Goal: Book appointment/travel/reservation

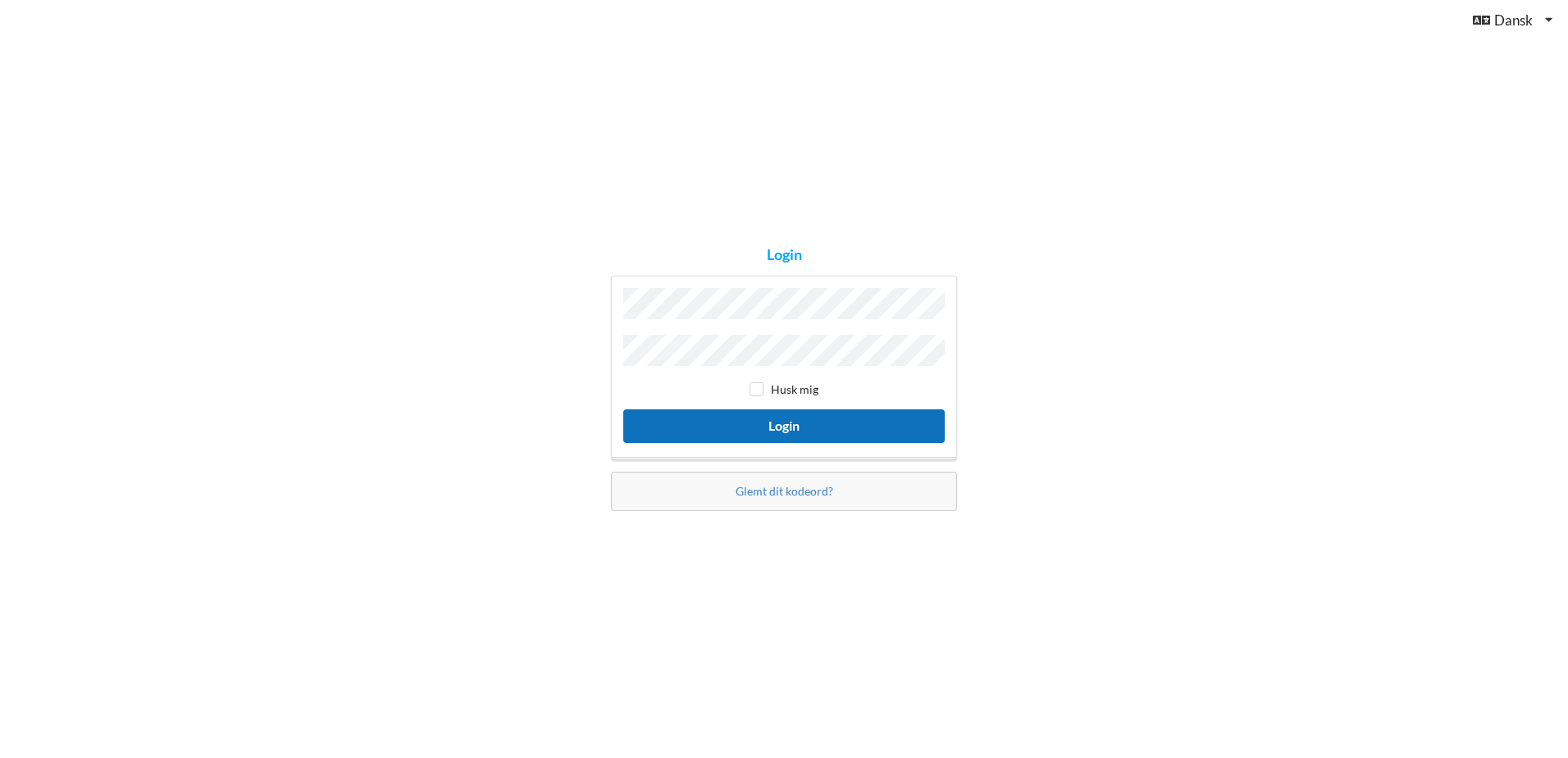
click at [697, 422] on button "Login" at bounding box center [784, 426] width 322 height 34
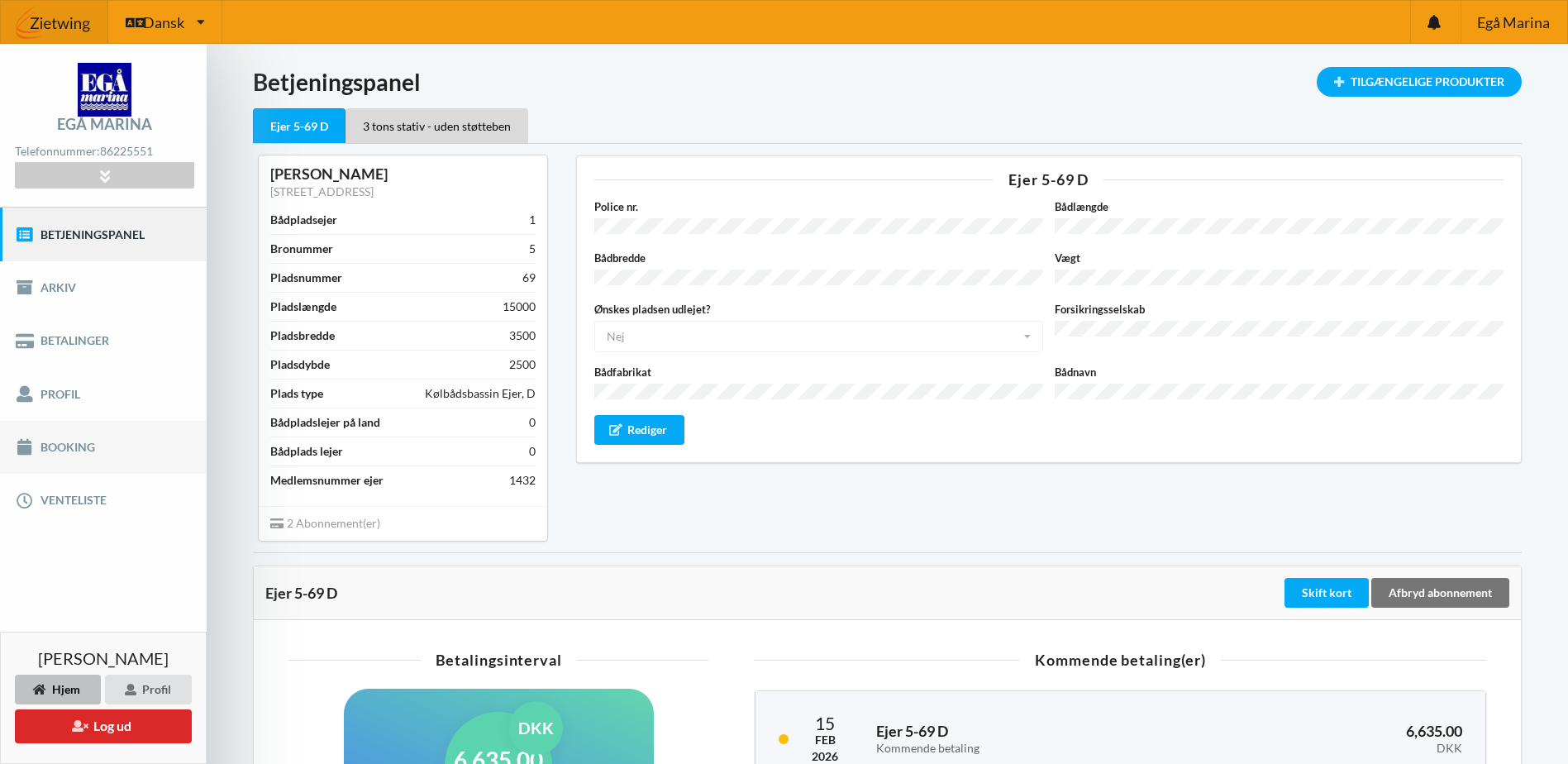
click at [76, 450] on link "Booking" at bounding box center [104, 447] width 207 height 53
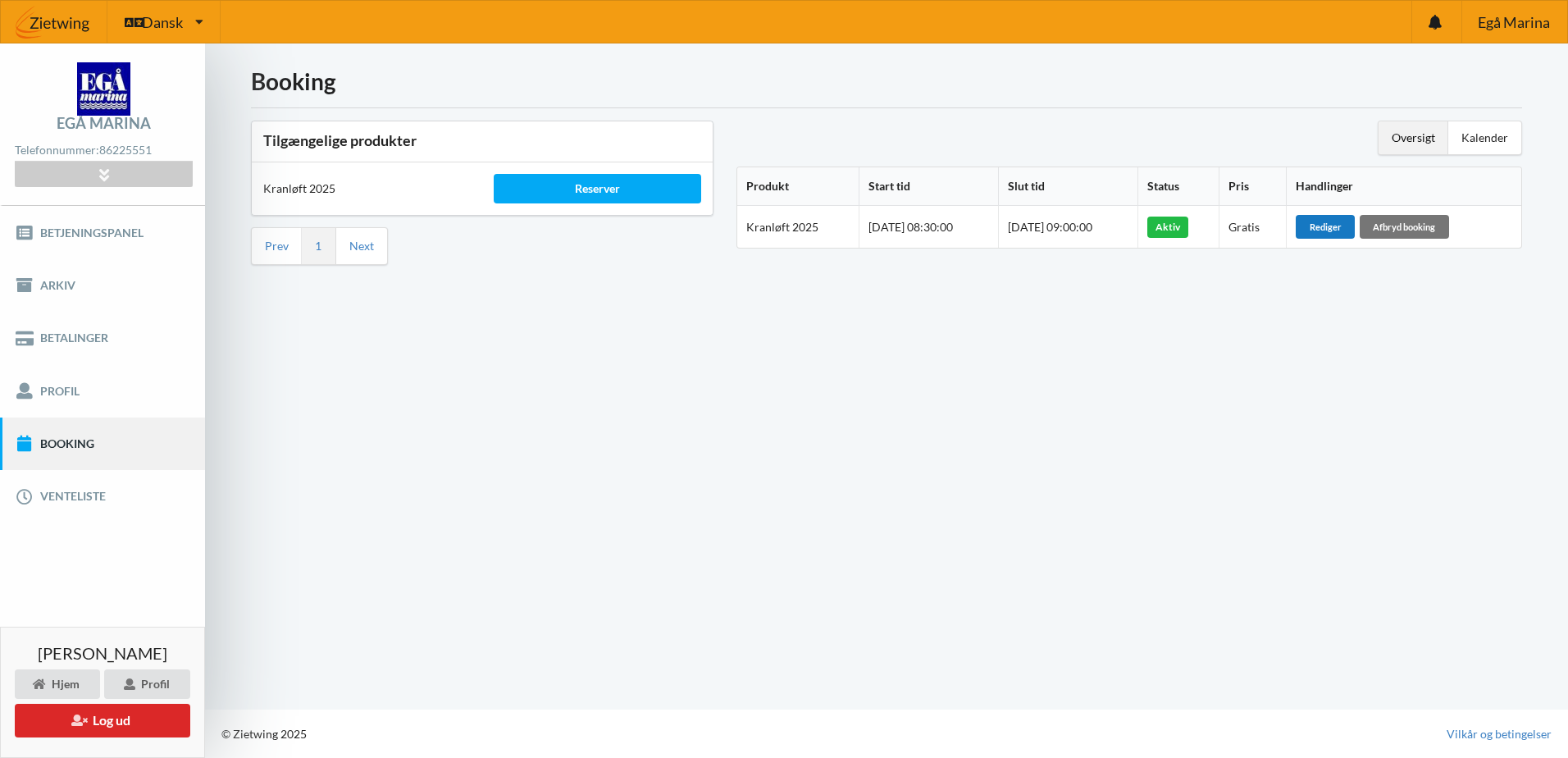
click at [1337, 227] on div "Rediger" at bounding box center [1325, 226] width 59 height 23
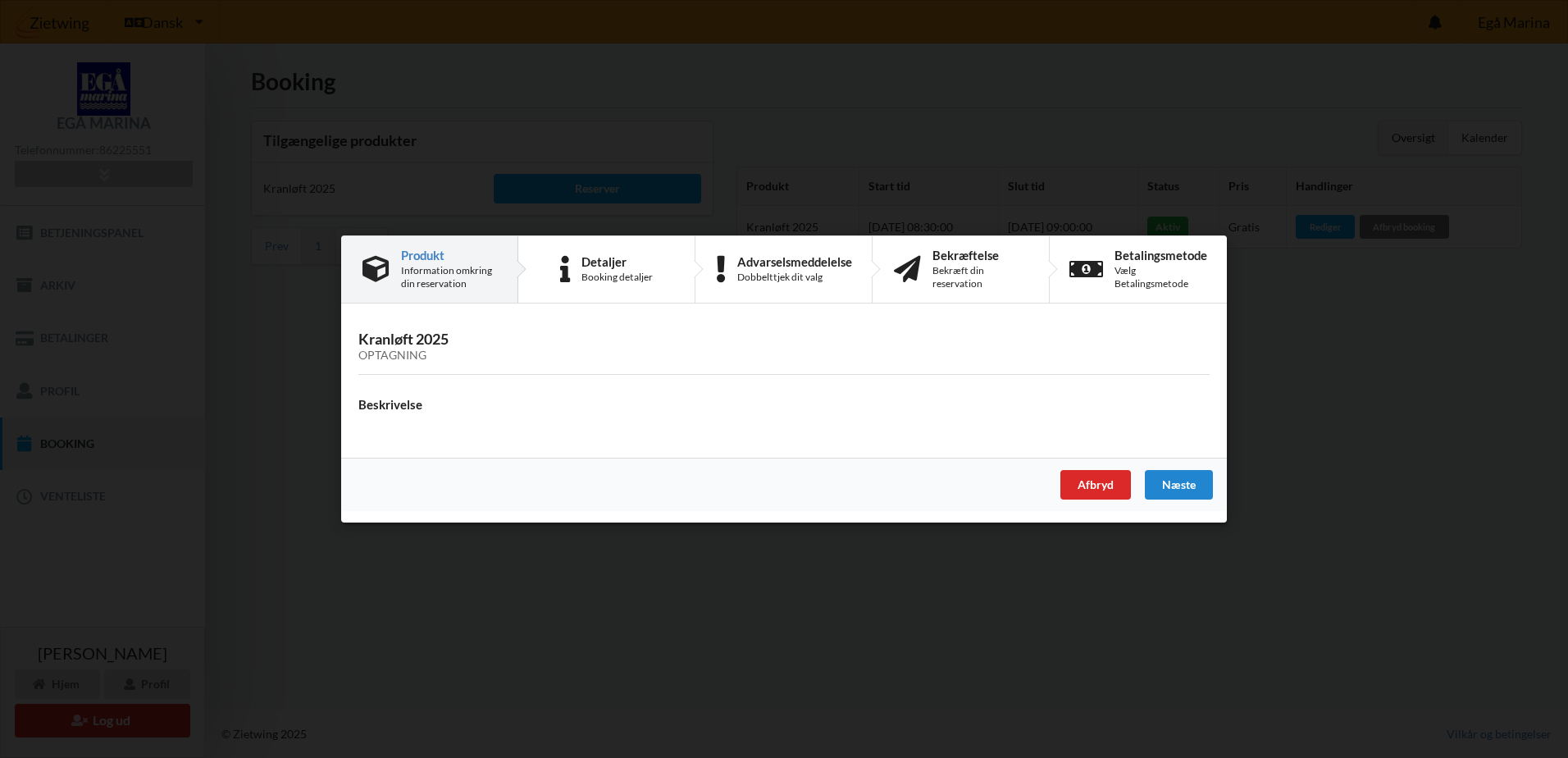
drag, startPoint x: 688, startPoint y: 441, endPoint x: 702, endPoint y: 439, distance: 14.1
click at [688, 440] on p at bounding box center [783, 432] width 851 height 16
click at [1165, 482] on div "Næste" at bounding box center [1179, 485] width 68 height 30
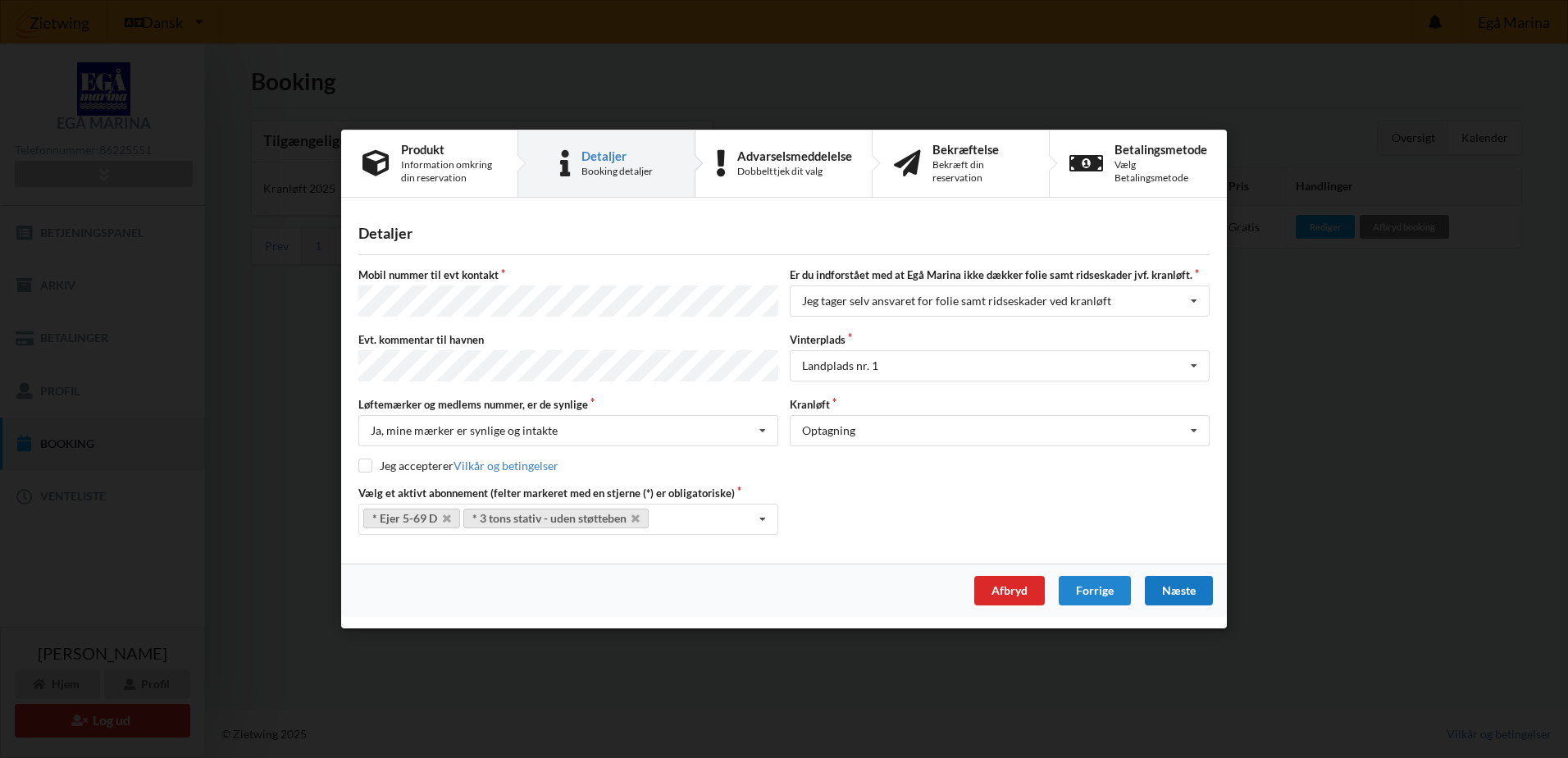
click at [1188, 582] on div "Næste" at bounding box center [1179, 590] width 68 height 30
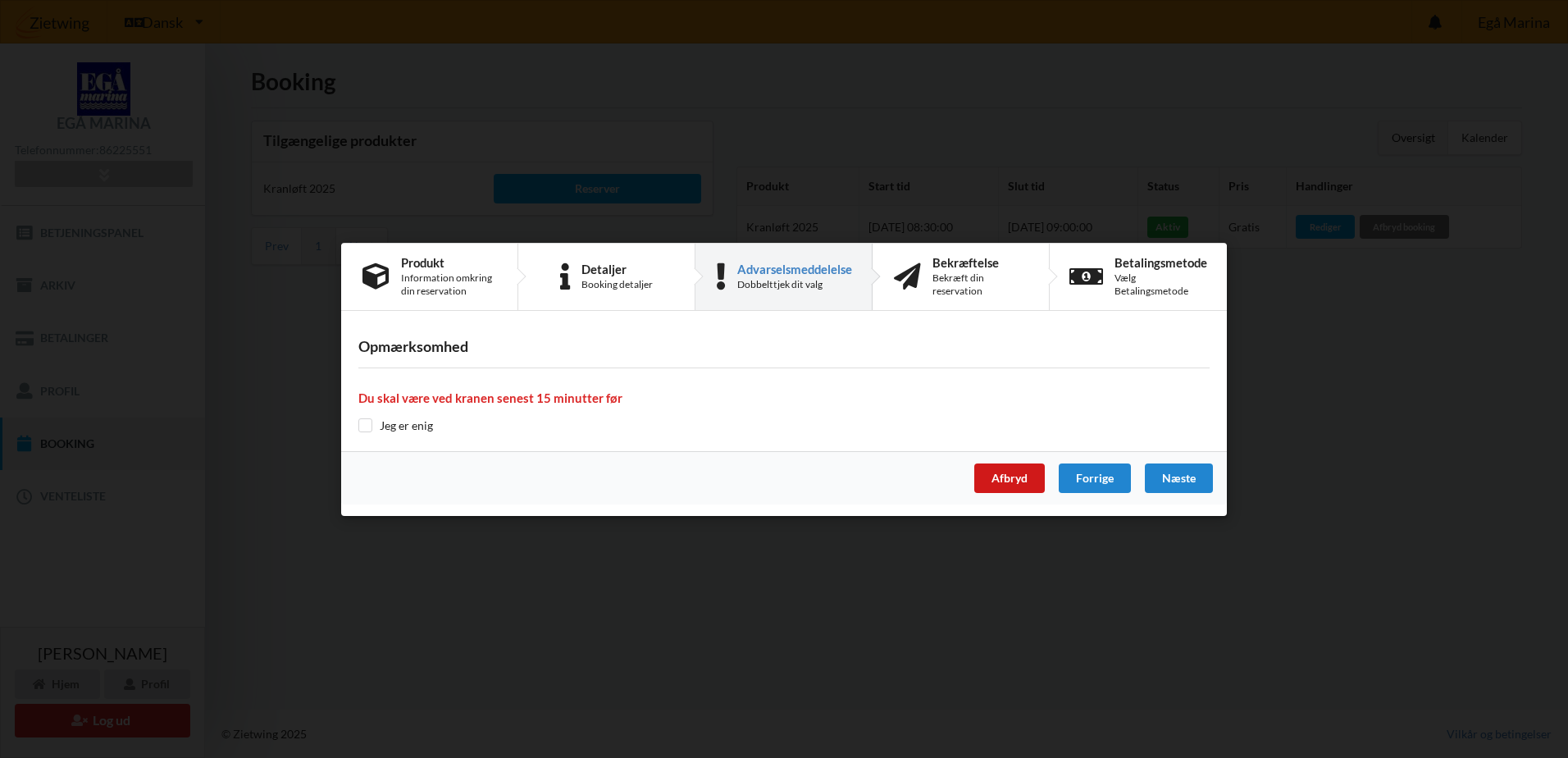
click at [1028, 480] on div "Afbryd" at bounding box center [1009, 478] width 70 height 30
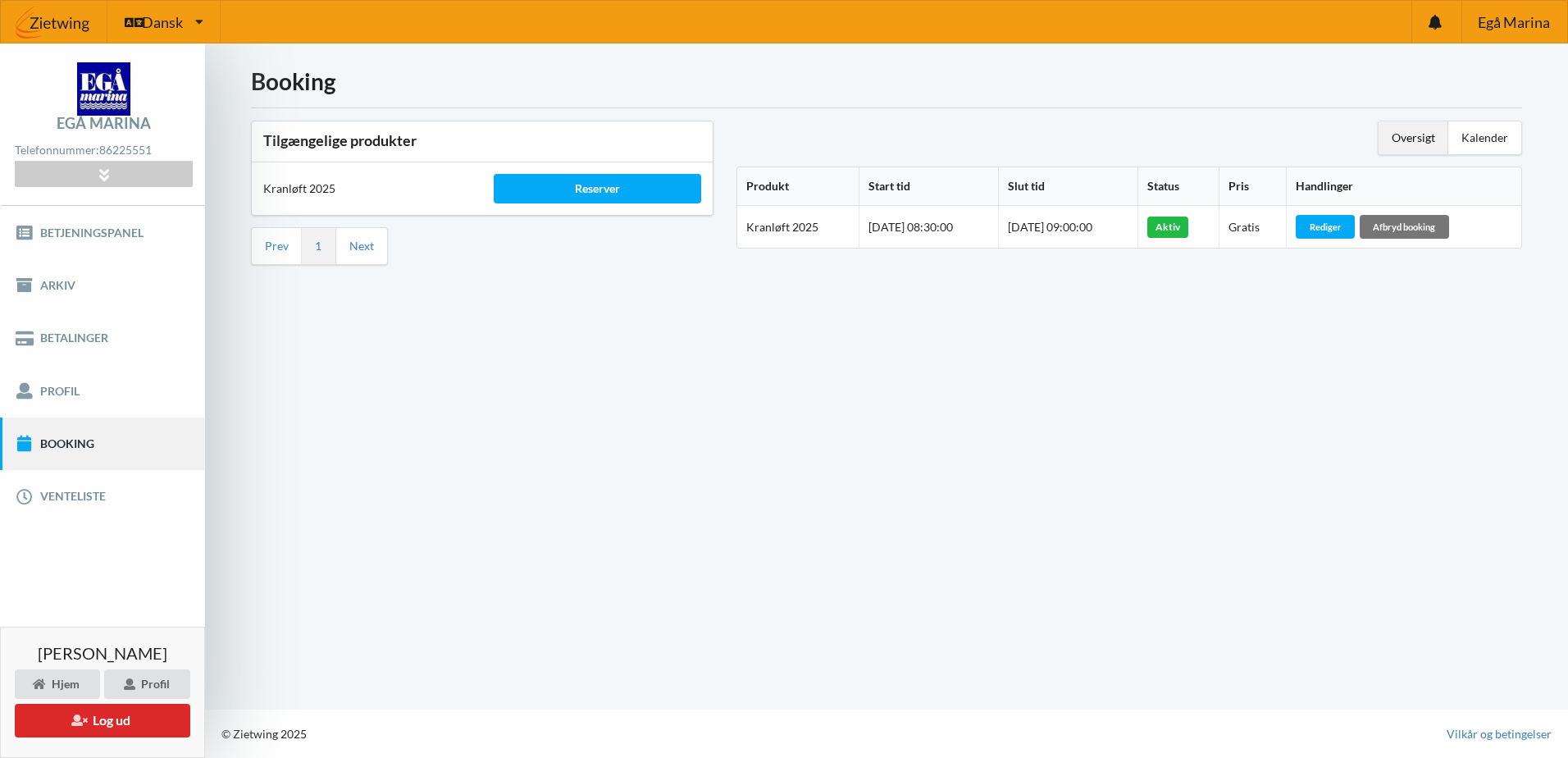
click at [943, 514] on div "Booking Tilgængelige produkter Kranløft 2025 Reserver Prev 1 Next Oversigt Kale…" at bounding box center [887, 376] width 1363 height 666
click at [809, 505] on div "Booking Tilgængelige produkter Kranløft 2025 Reserver Prev 1 Next Oversigt Kale…" at bounding box center [887, 376] width 1363 height 666
click at [521, 187] on div "Reserver" at bounding box center [597, 188] width 208 height 30
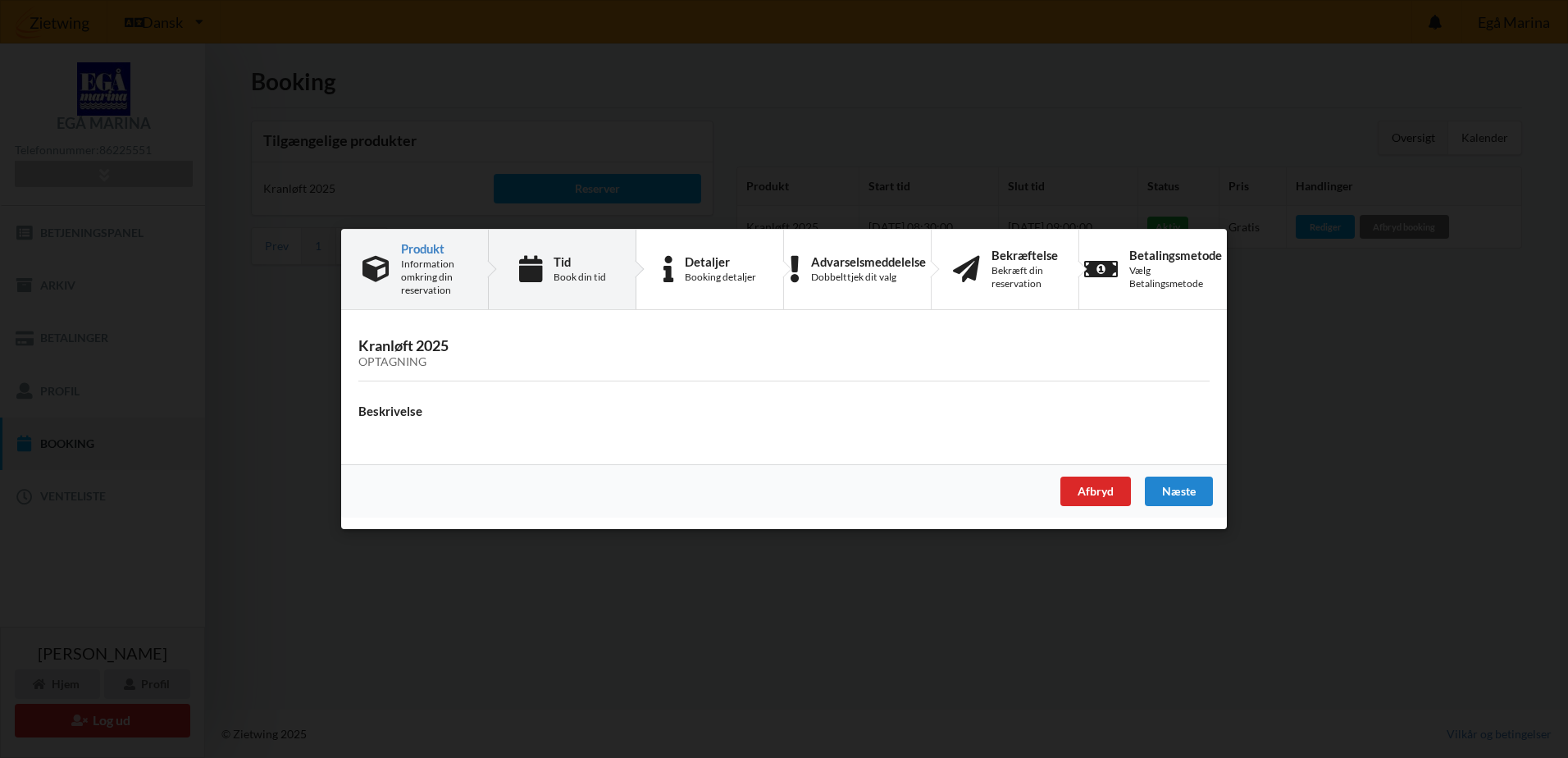
click at [576, 272] on div "Book din tid" at bounding box center [580, 277] width 53 height 13
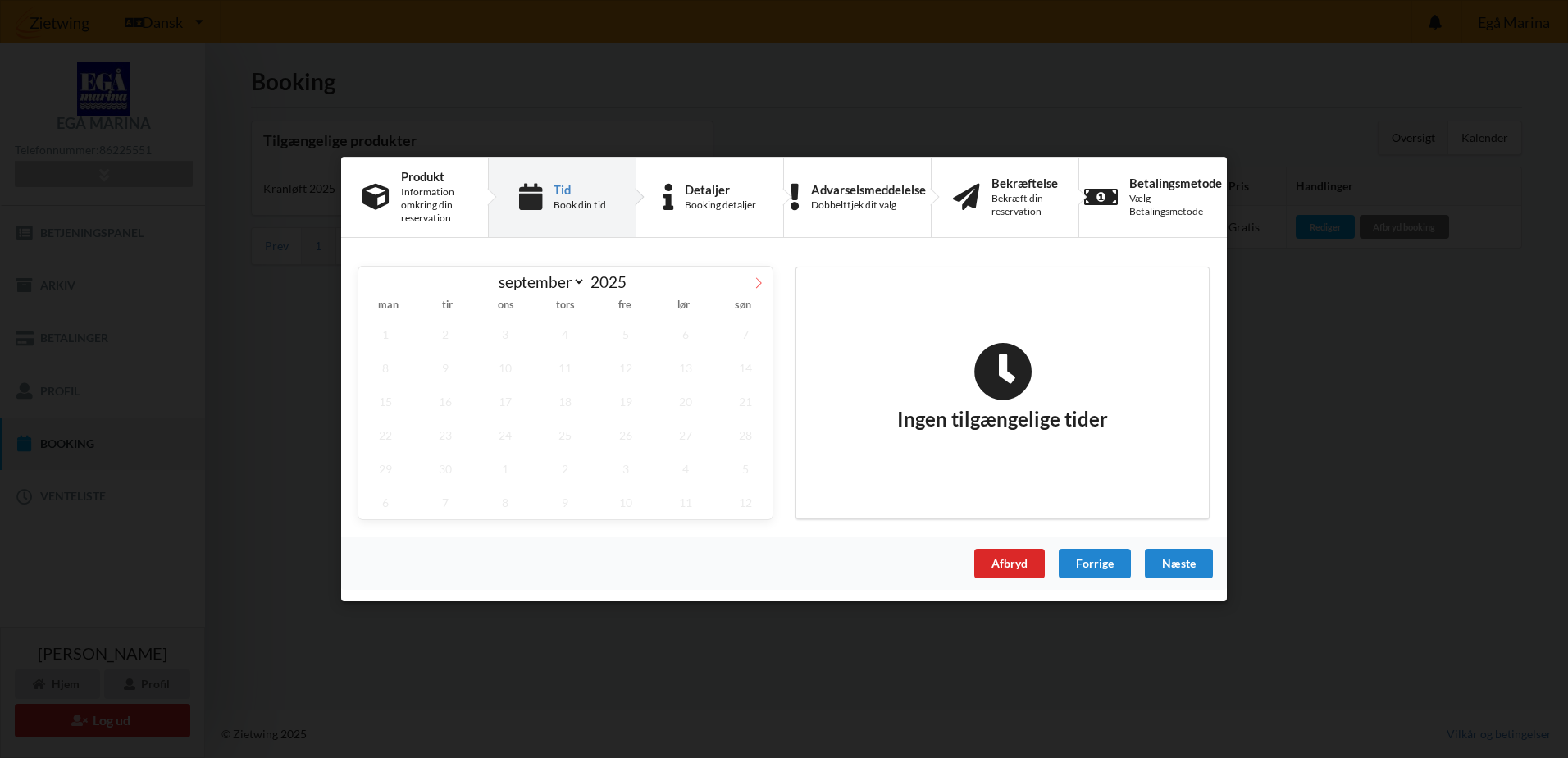
click at [753, 288] on icon at bounding box center [759, 284] width 12 height 12
select select "9"
click at [640, 441] on span "24" at bounding box center [626, 435] width 54 height 34
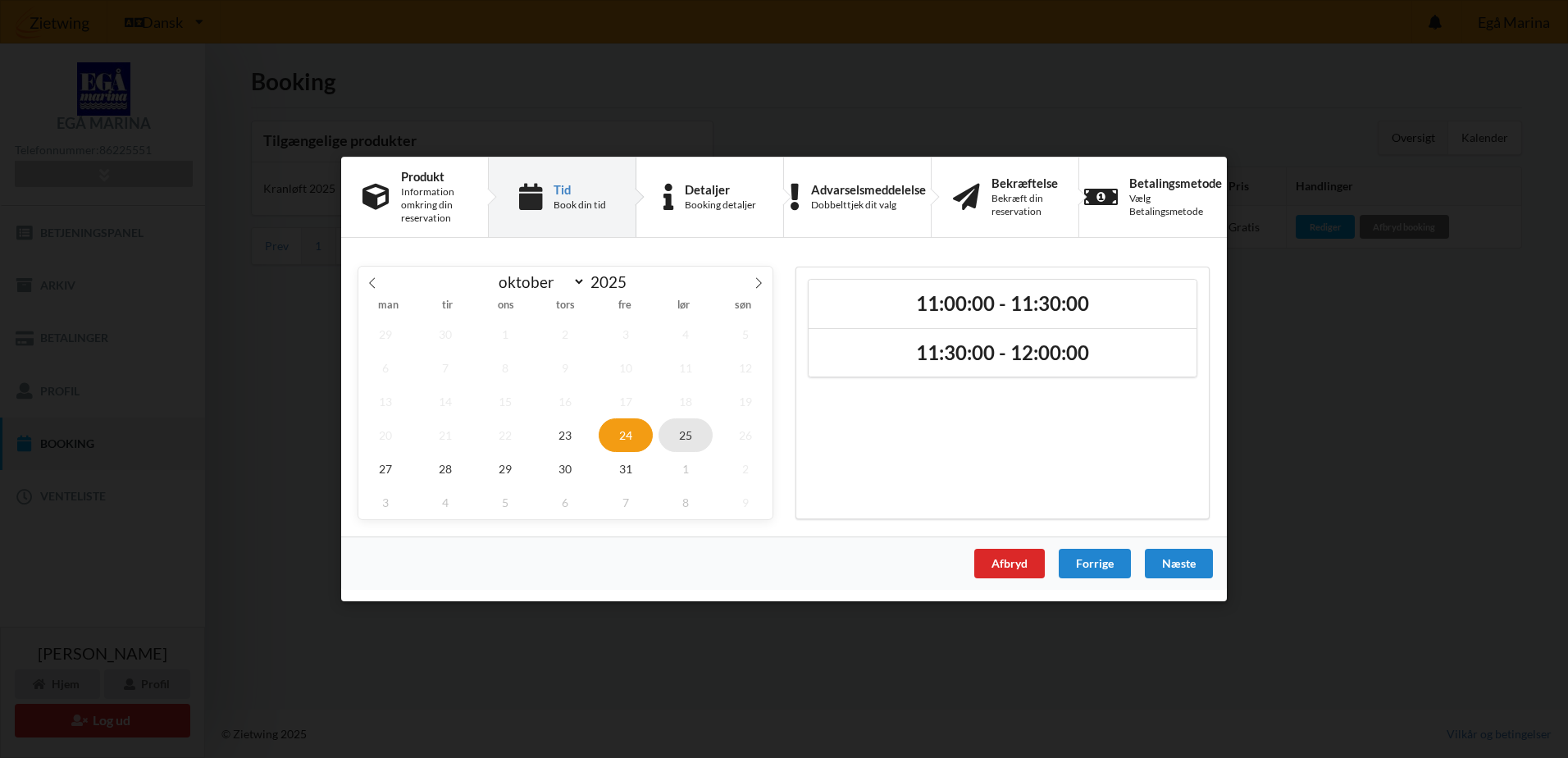
click at [692, 438] on span "25" at bounding box center [686, 435] width 54 height 34
click at [986, 567] on div "Afbryd" at bounding box center [1009, 564] width 70 height 30
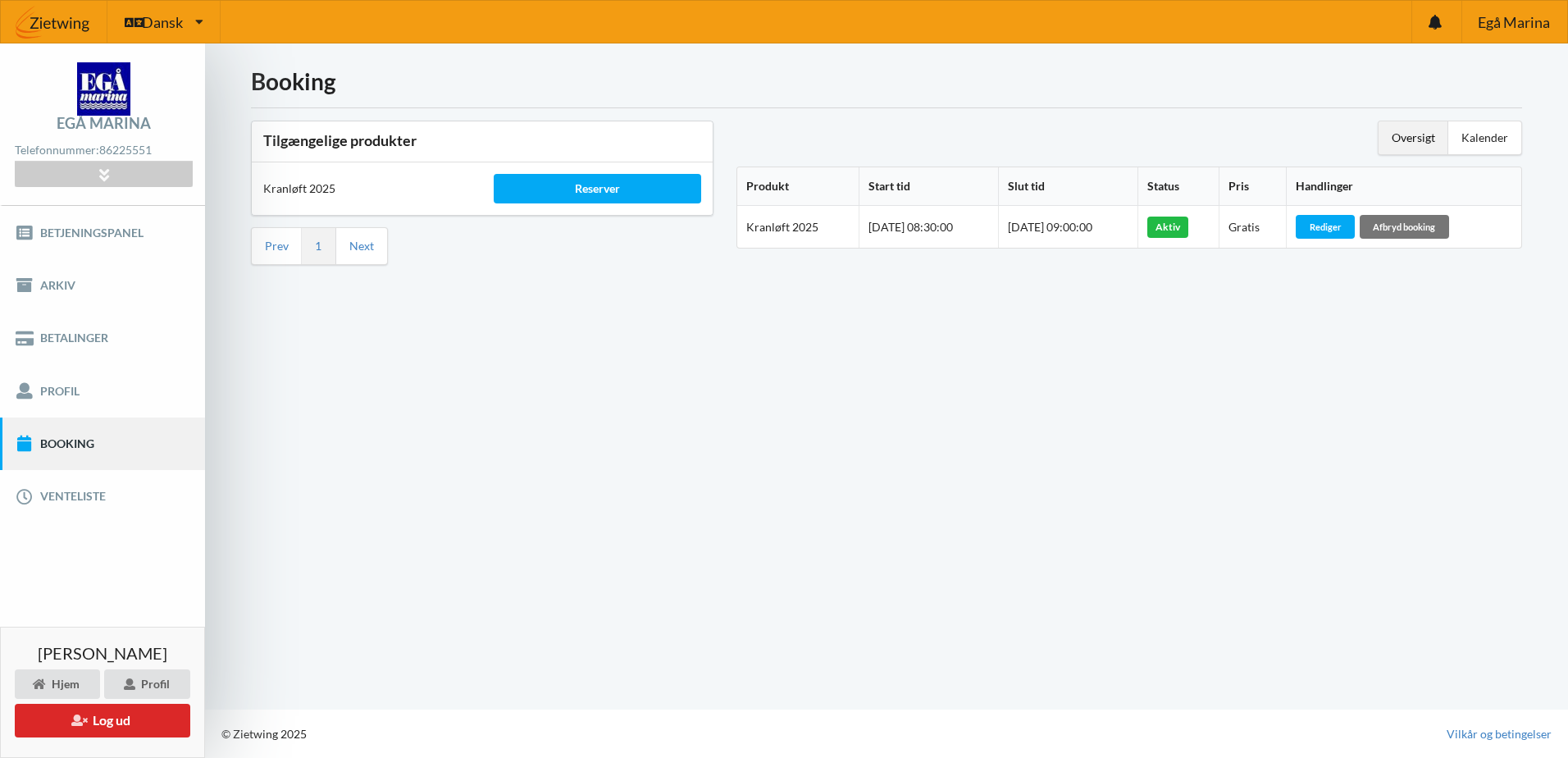
click at [758, 602] on div "Booking Tilgængelige produkter Kranløft 2025 Reserver Prev 1 Next Oversigt Kale…" at bounding box center [887, 376] width 1363 height 666
click at [580, 557] on div "Booking Tilgængelige produkter Kranløft 2025 Reserver Prev 1 Next Oversigt Kale…" at bounding box center [887, 376] width 1363 height 666
click at [546, 530] on div "Booking Tilgængelige produkter Kranløft 2025 Reserver Prev 1 Next Oversigt Kale…" at bounding box center [887, 376] width 1363 height 666
click at [693, 545] on div "Booking Tilgængelige produkter Kranløft 2025 Reserver Prev 1 Next Oversigt Kale…" at bounding box center [887, 376] width 1363 height 666
click at [596, 537] on div "Booking Tilgængelige produkter Kranløft 2025 Reserver Prev 1 Next Oversigt Kale…" at bounding box center [887, 376] width 1363 height 666
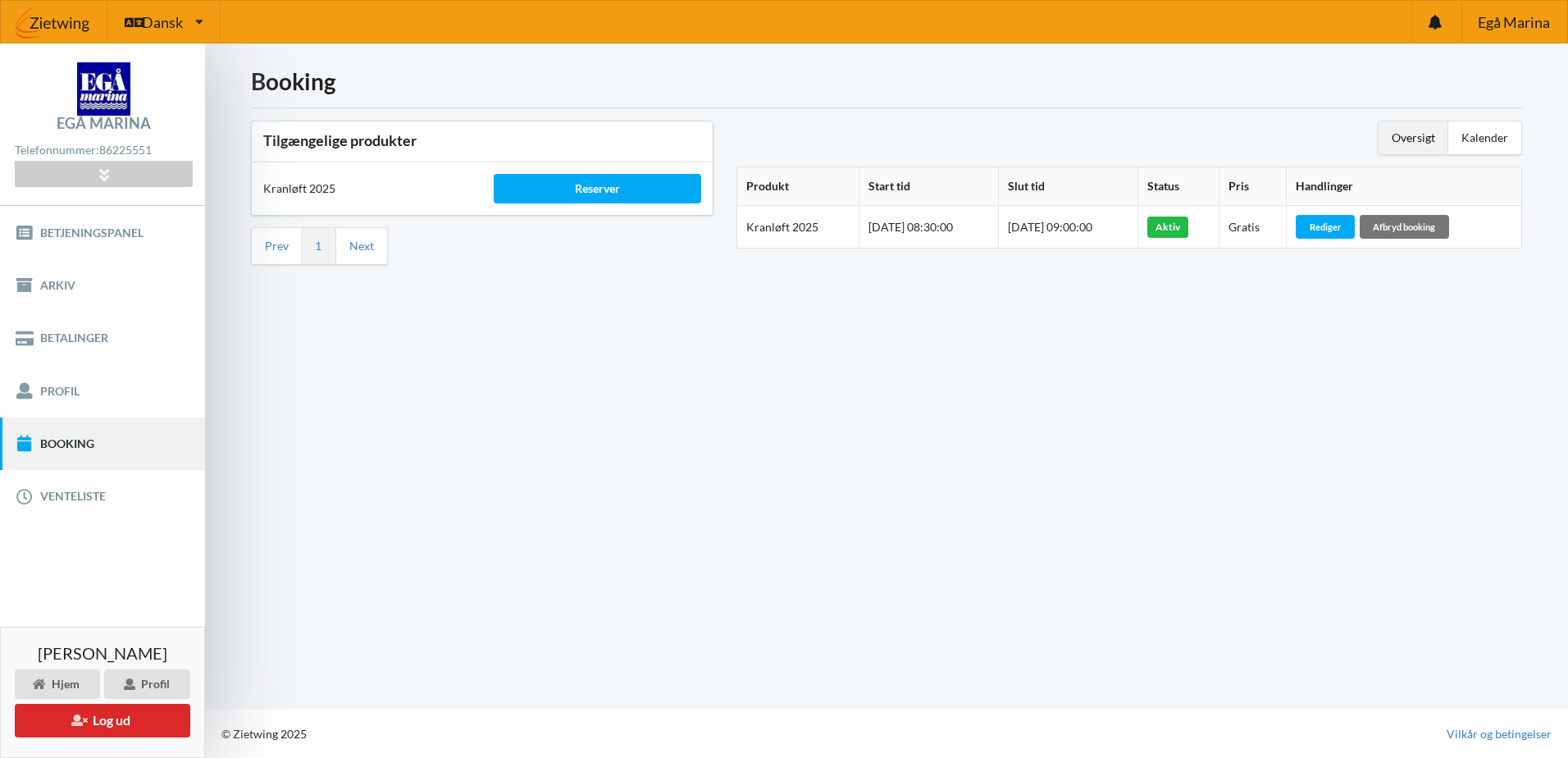
click at [673, 542] on div "Booking Tilgængelige produkter Kranløft 2025 Reserver Prev 1 Next Oversigt Kale…" at bounding box center [887, 376] width 1363 height 666
click at [160, 563] on div "Egå Marina Telefonnummer: [PHONE_NUMBER] [STREET_ADDRESS] CVR: 81912513 Email: …" at bounding box center [103, 401] width 205 height 715
click at [519, 530] on div "Booking Tilgængelige produkter Kranløft 2025 Reserver Prev 1 Next Oversigt Kale…" at bounding box center [887, 376] width 1363 height 666
click at [120, 232] on link "Betjeningspanel" at bounding box center [103, 233] width 205 height 53
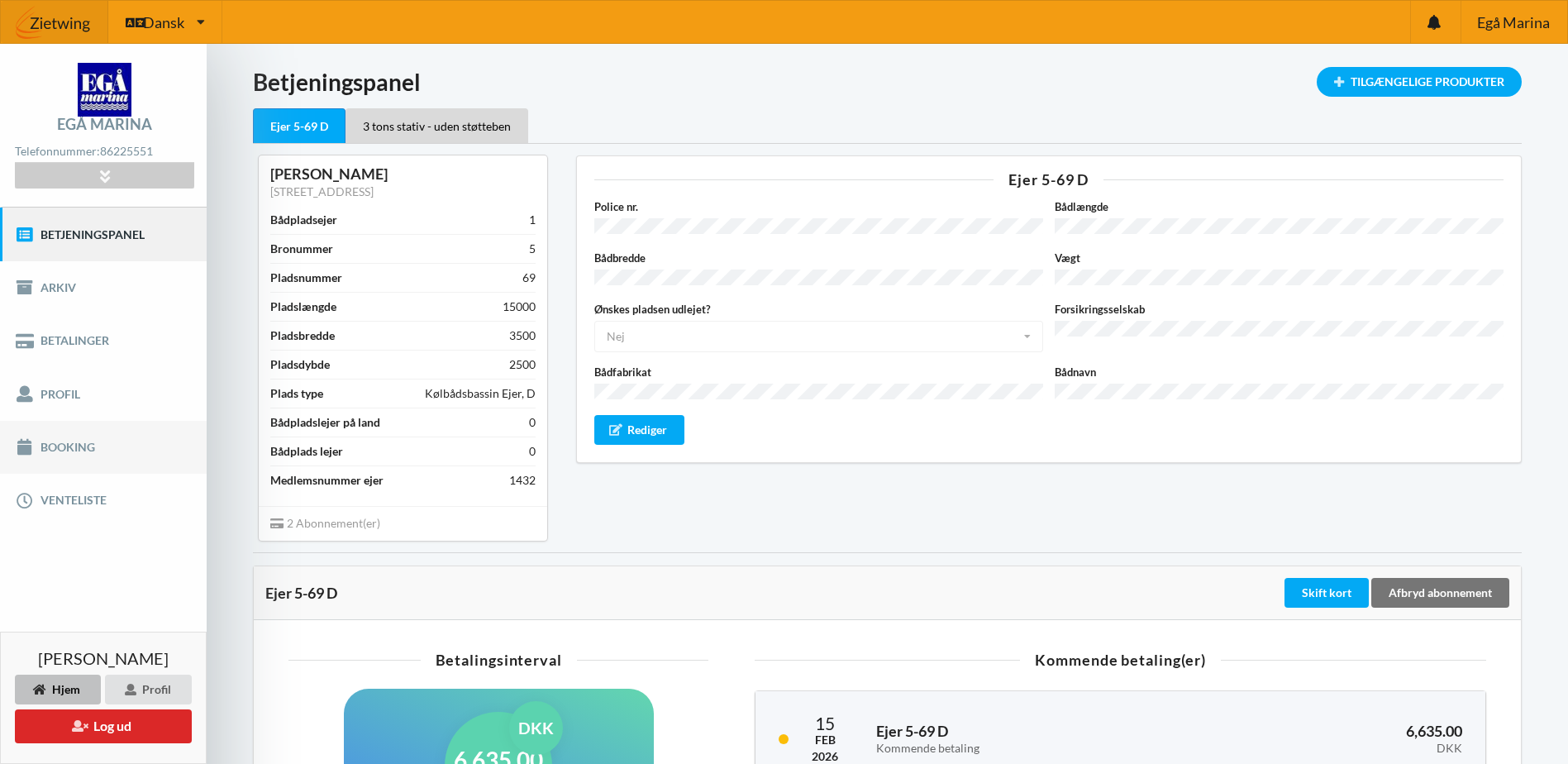
click at [90, 438] on link "Booking" at bounding box center [104, 447] width 207 height 53
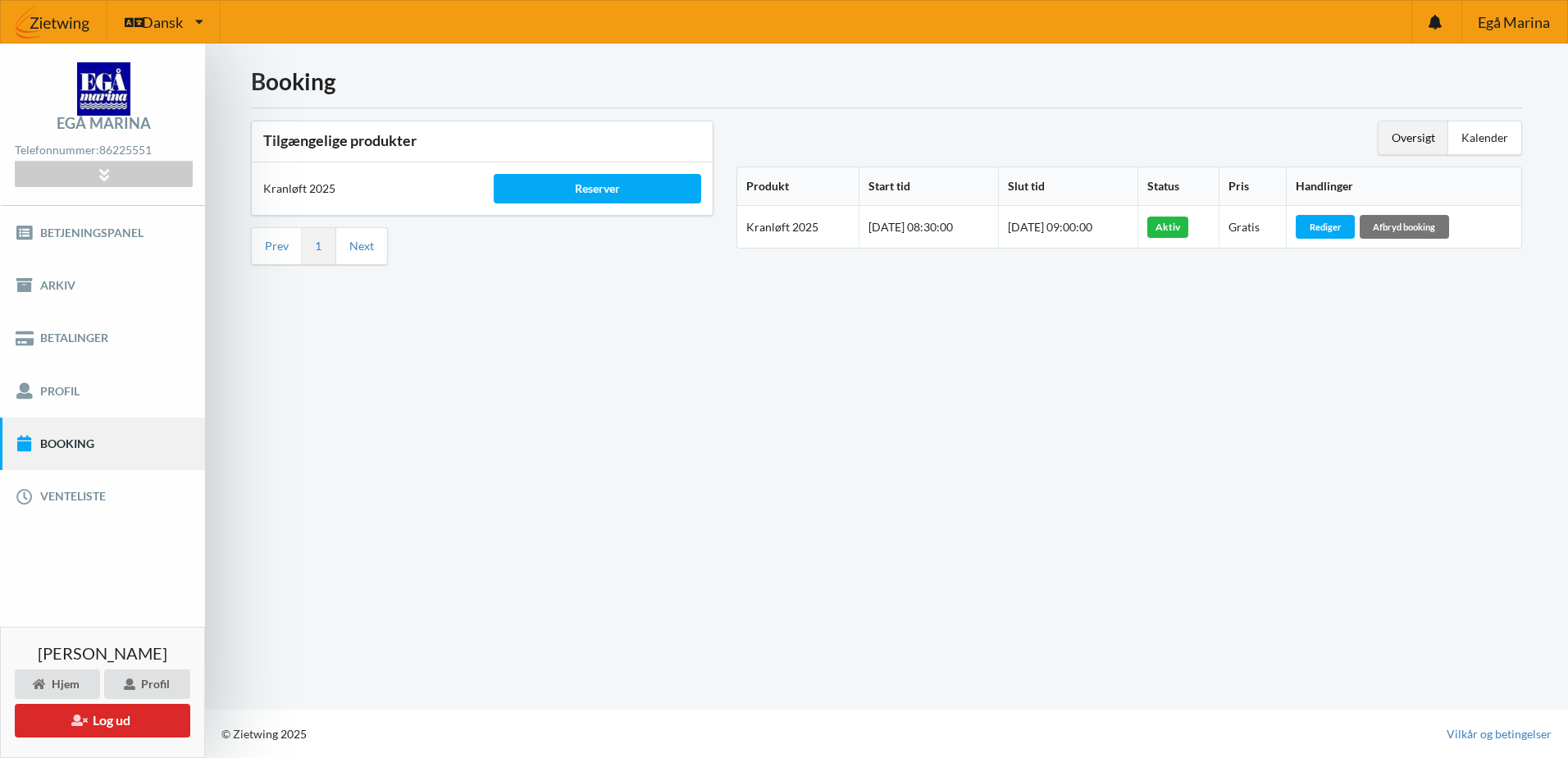
click at [451, 446] on div "Booking Tilgængelige produkter Kranløft 2025 Reserver Prev 1 Next Oversigt Kale…" at bounding box center [887, 376] width 1363 height 666
